Goal: Register for event/course

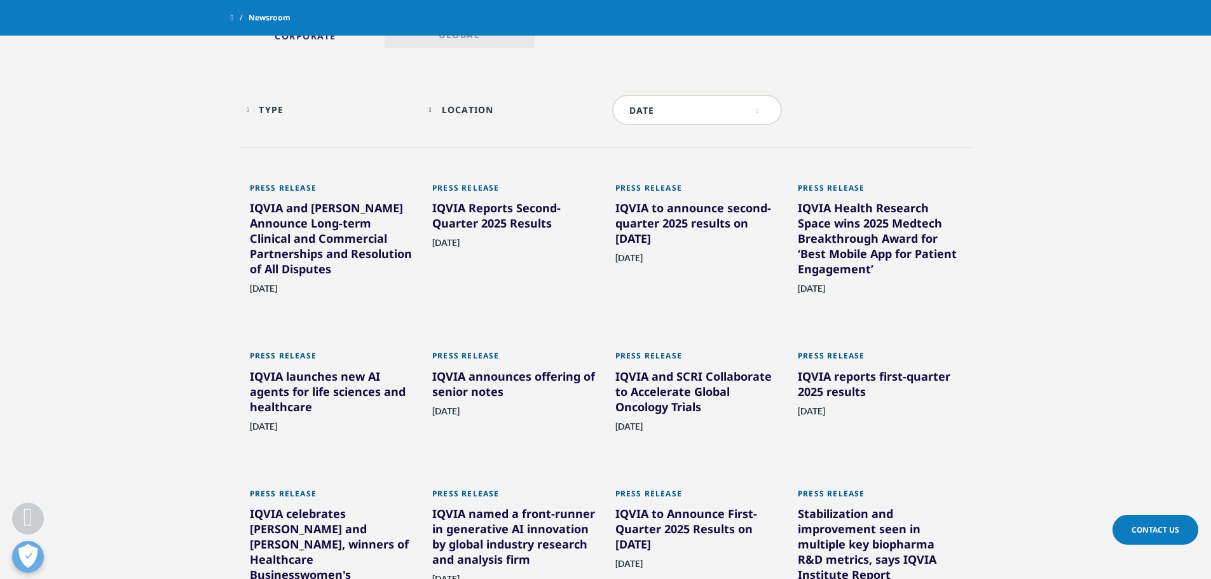
scroll to position [636, 0]
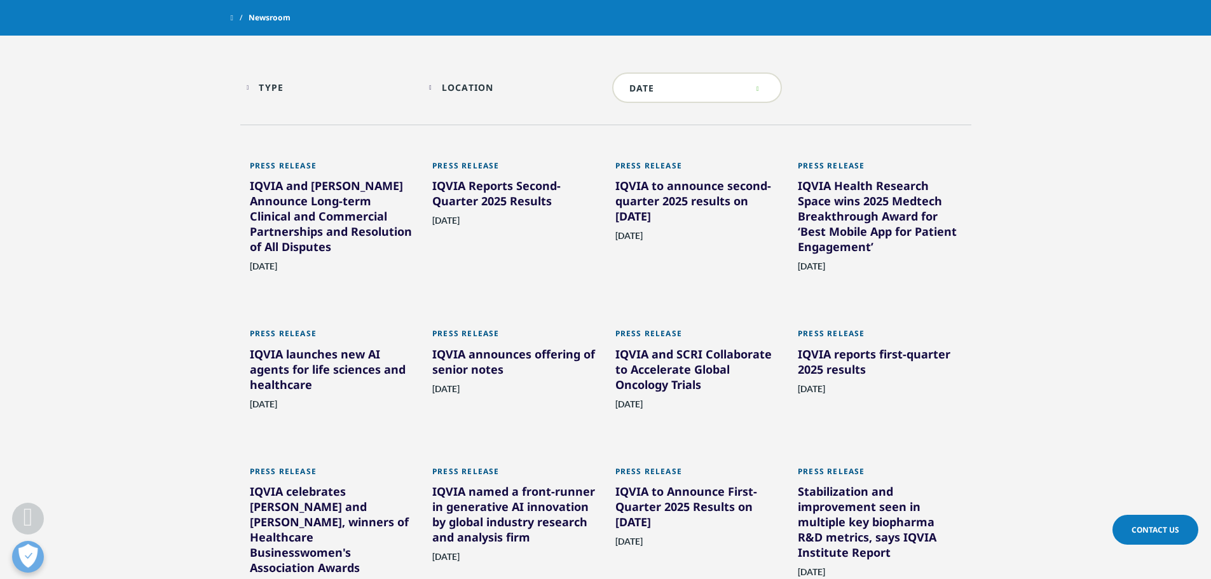
click at [299, 353] on div "IQVIA launches new AI agents for life sciences and healthcare" at bounding box center [332, 371] width 164 height 51
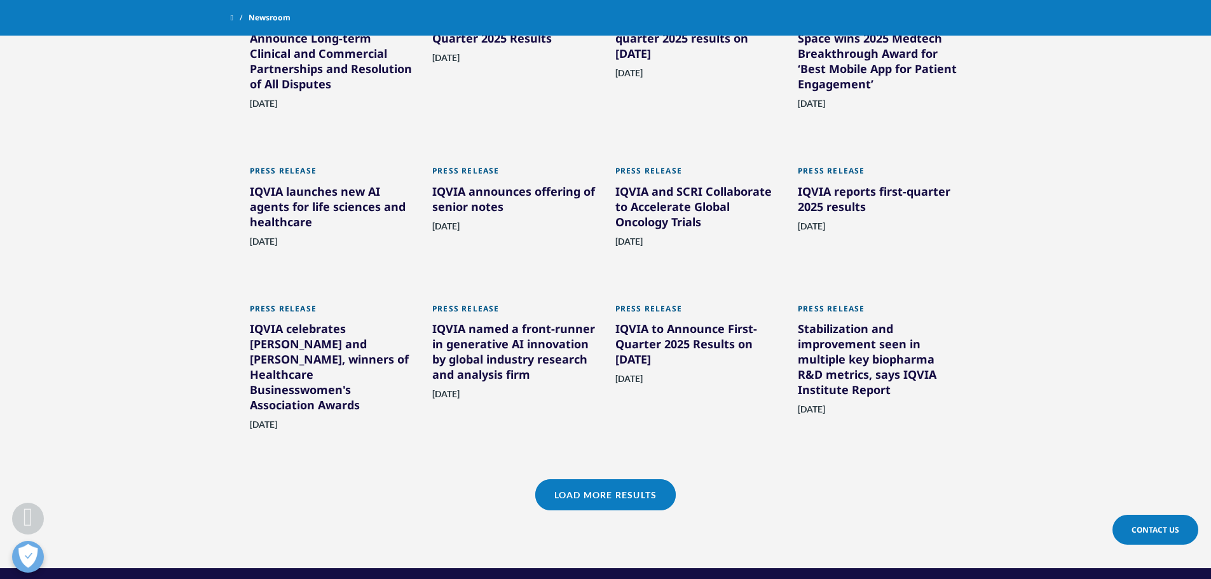
scroll to position [862, 0]
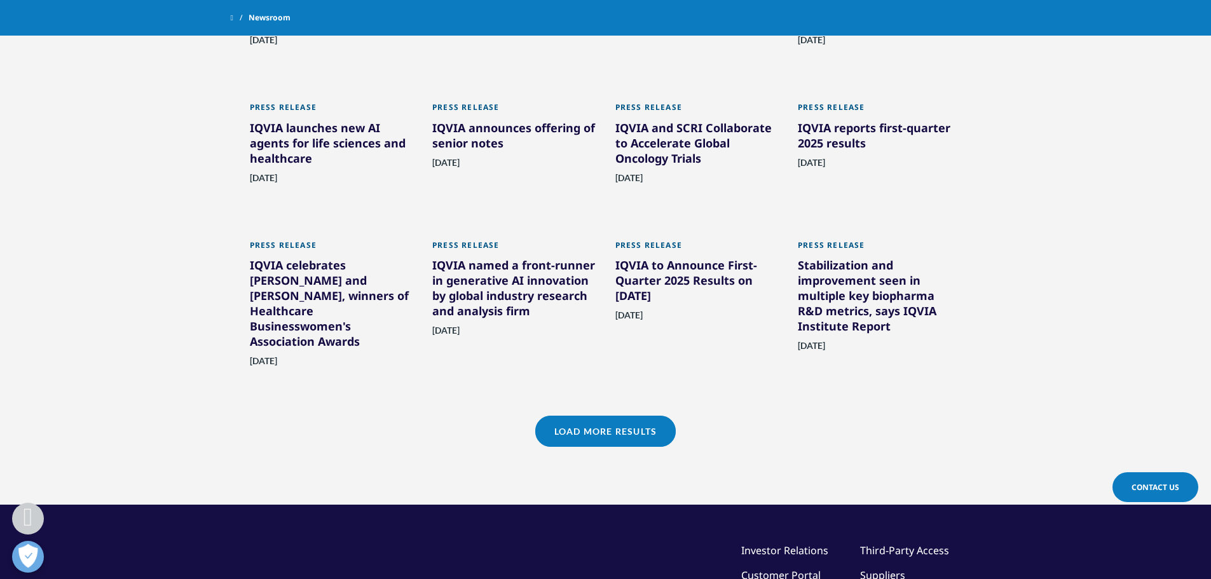
click at [639, 441] on link "Load More Results" at bounding box center [605, 431] width 140 height 31
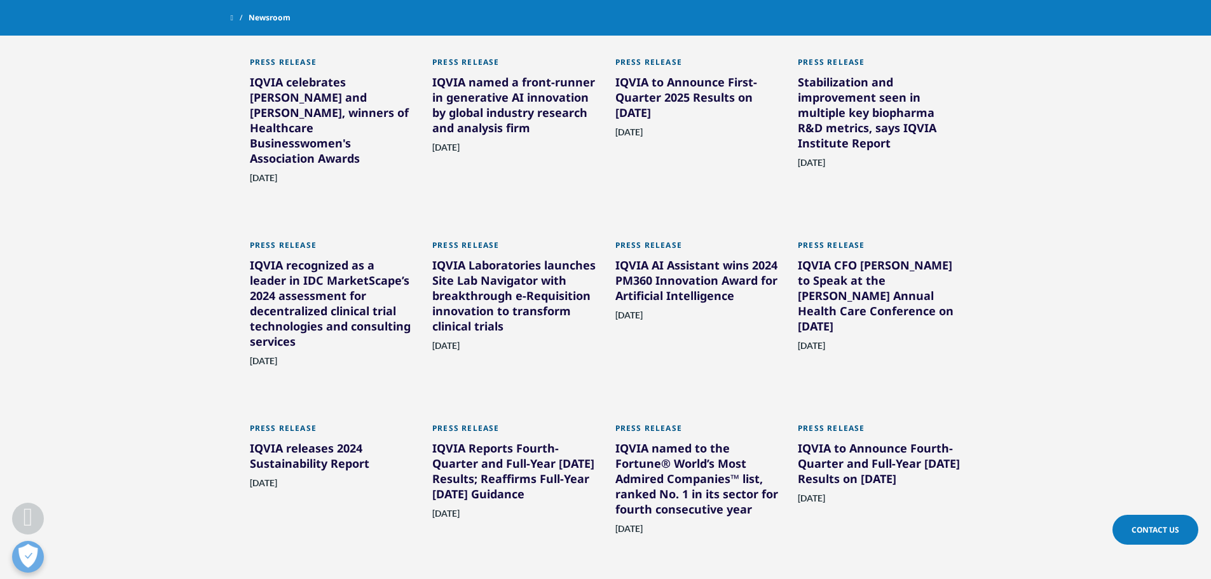
scroll to position [1053, 0]
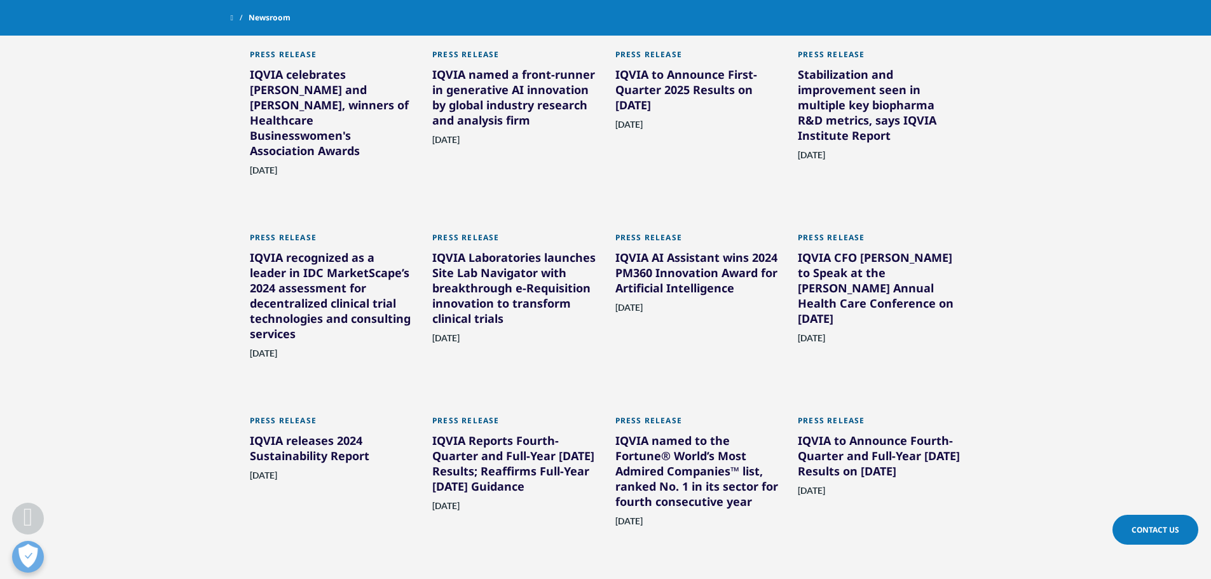
click at [681, 267] on div "IQVIA AI Assistant wins 2024 PM360 Innovation Award for Artificial Intelligence" at bounding box center [697, 275] width 164 height 51
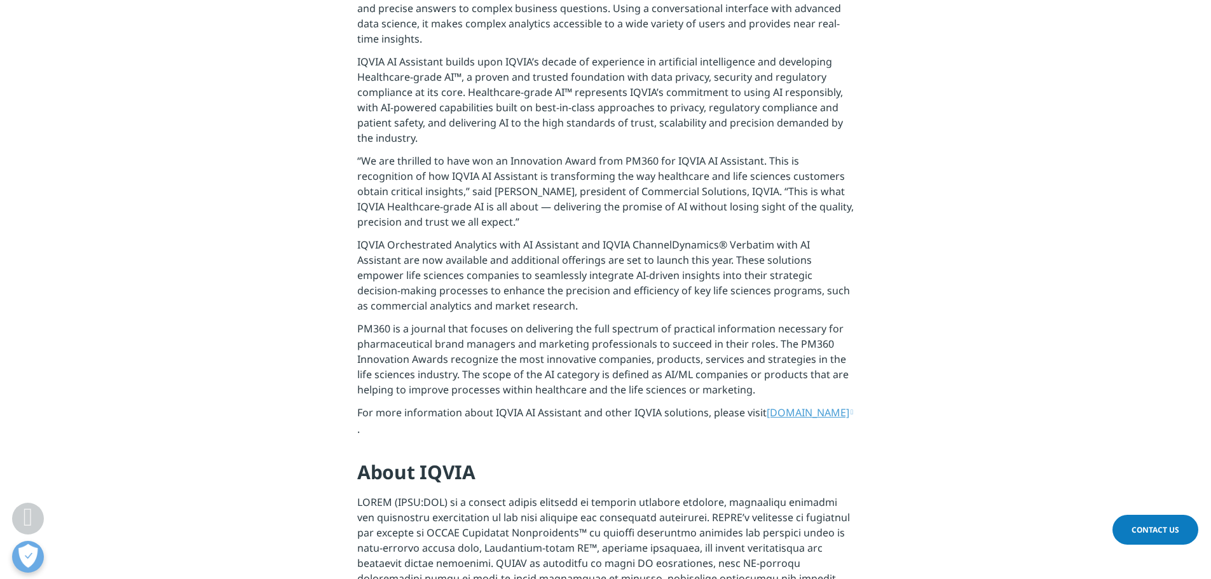
scroll to position [572, 0]
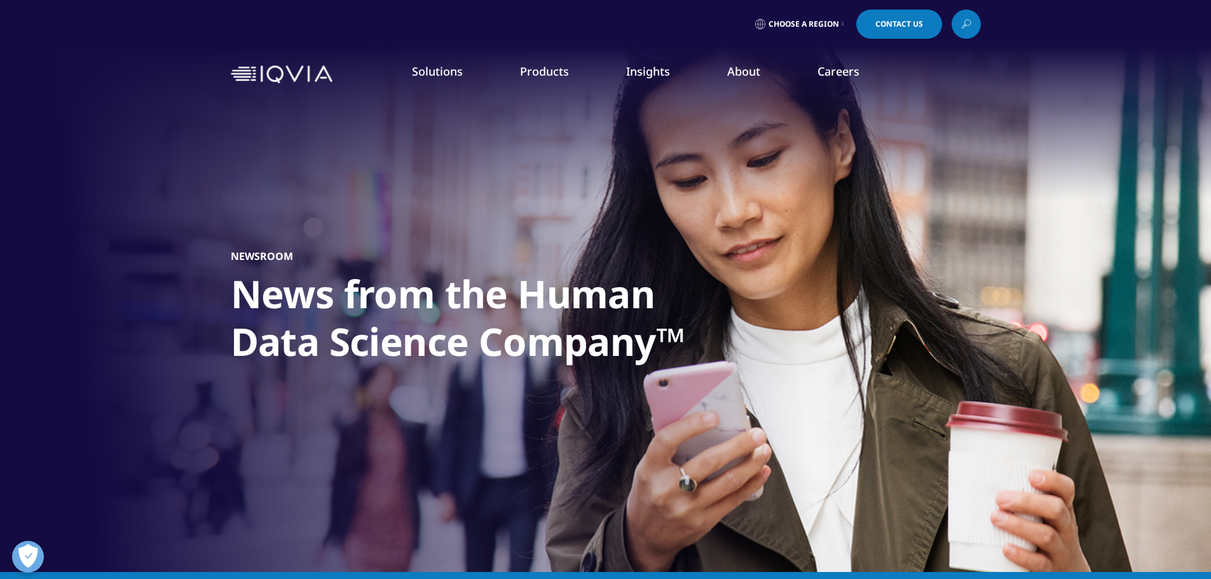
click at [718, 195] on link "Events & Webinars" at bounding box center [776, 195] width 289 height 14
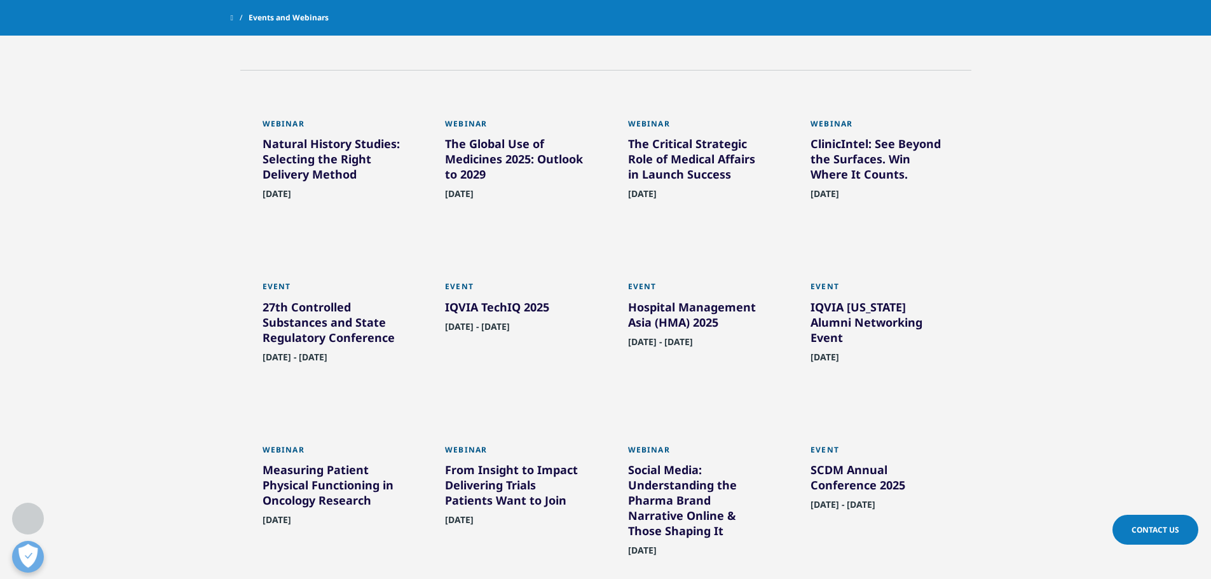
scroll to position [699, 0]
click at [514, 306] on div "IQVIA TechIQ 2025" at bounding box center [514, 309] width 139 height 20
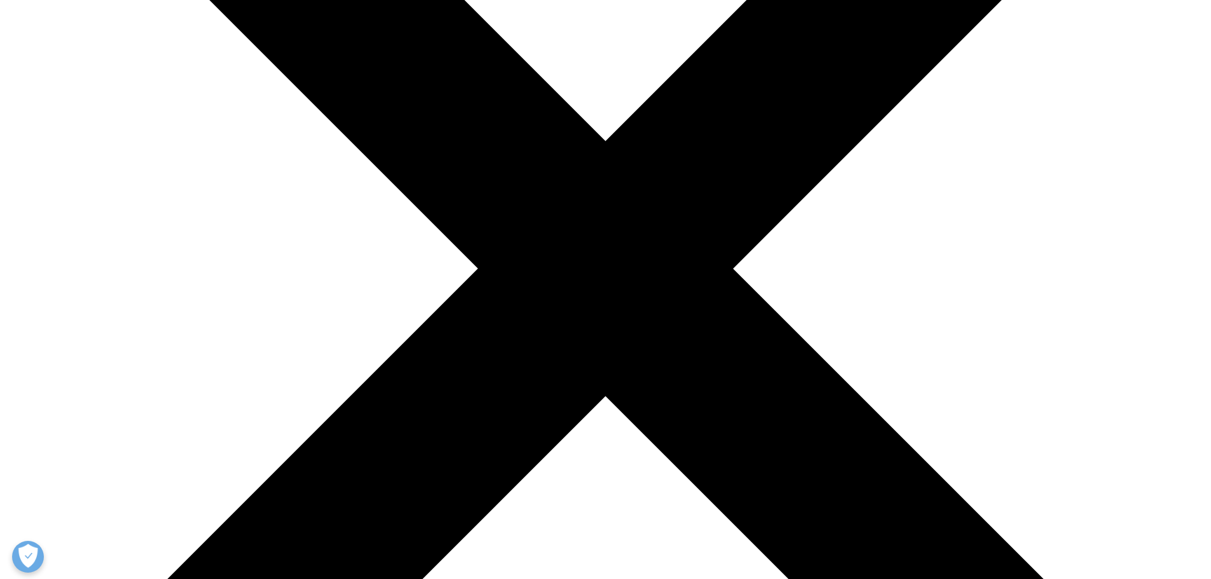
scroll to position [381, 0]
